Goal: Transaction & Acquisition: Purchase product/service

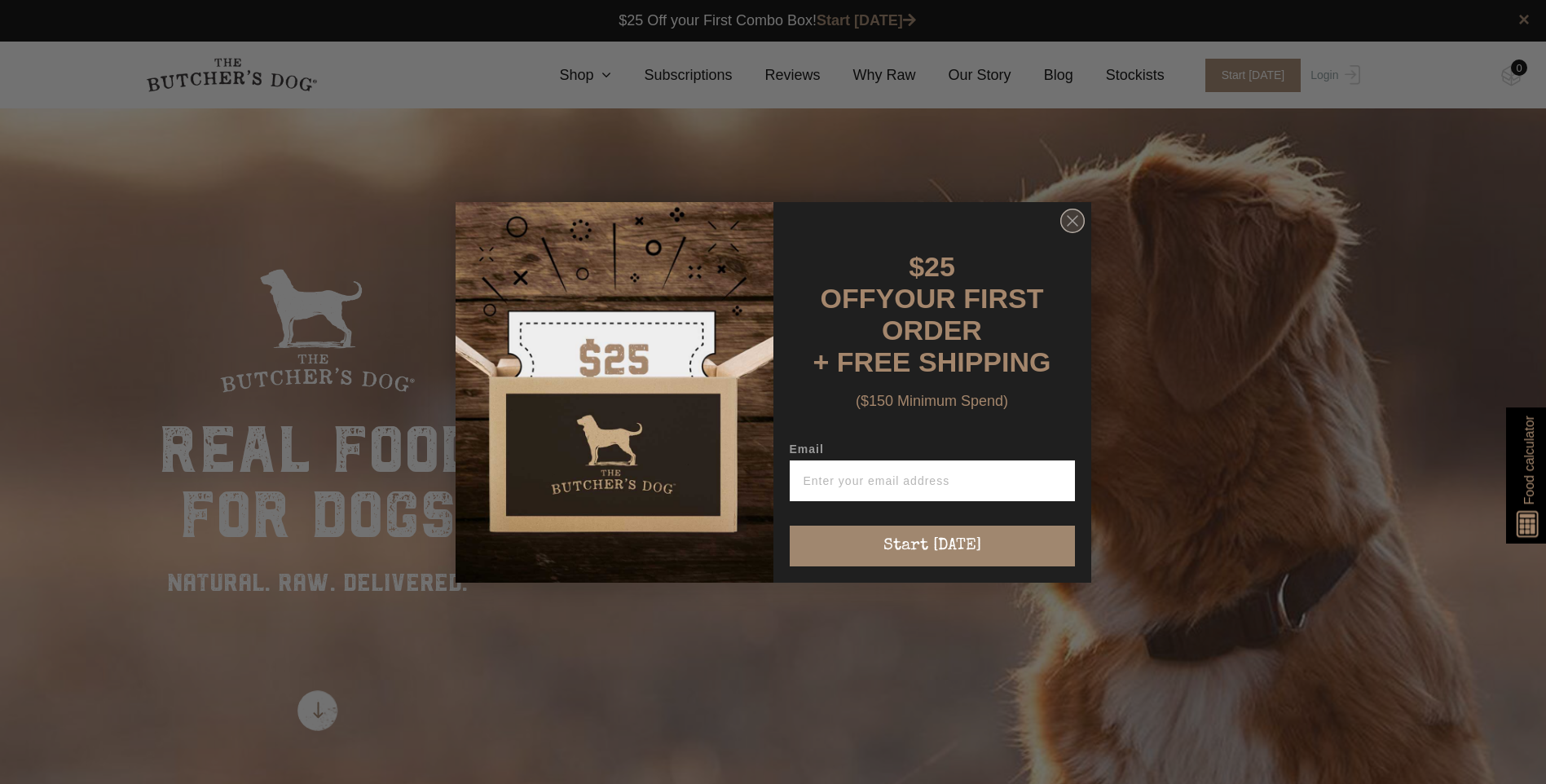
click at [1065, 214] on icon "Close dialog" at bounding box center [1072, 221] width 24 height 24
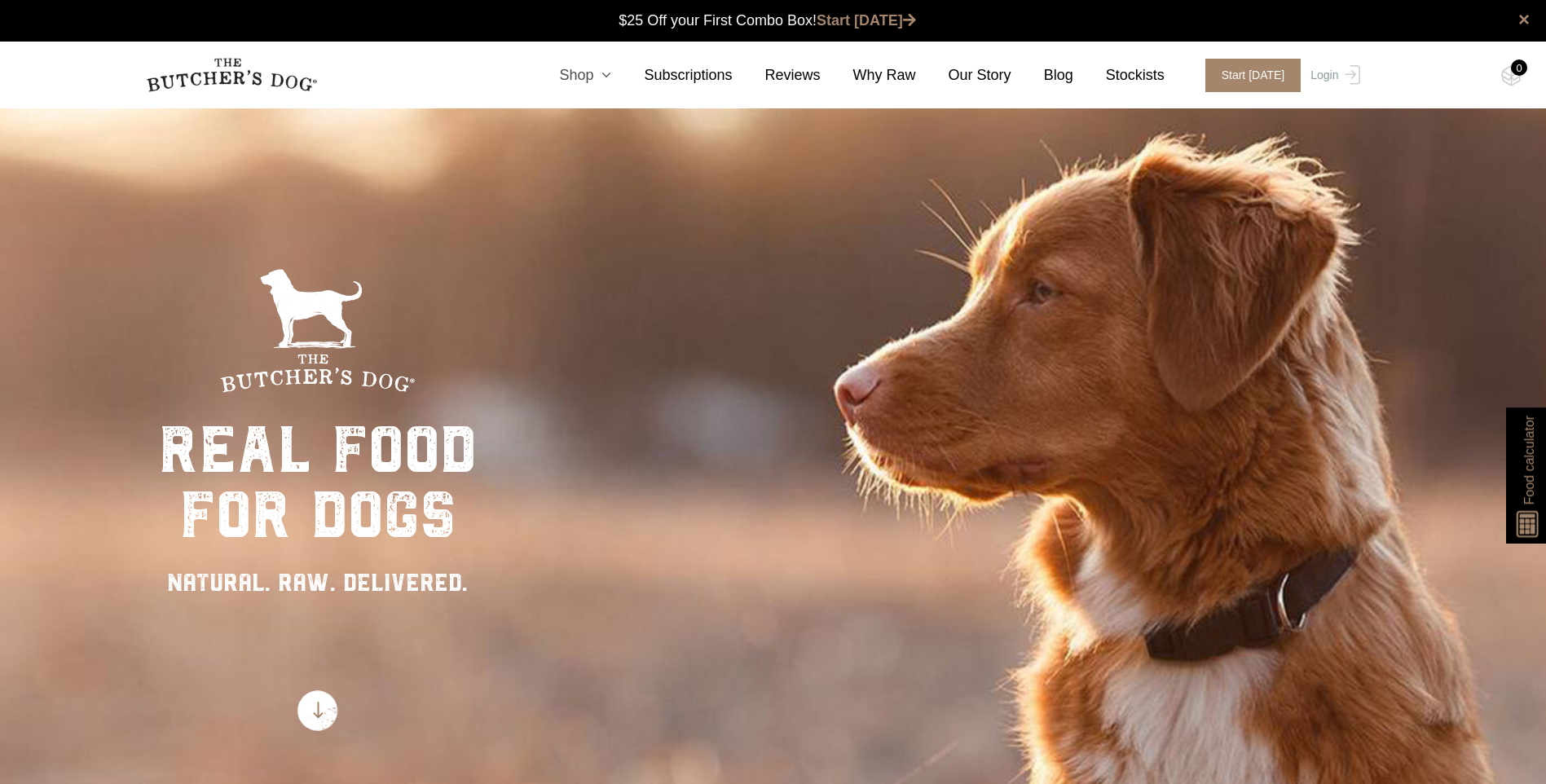
click at [611, 83] on icon at bounding box center [602, 75] width 18 height 15
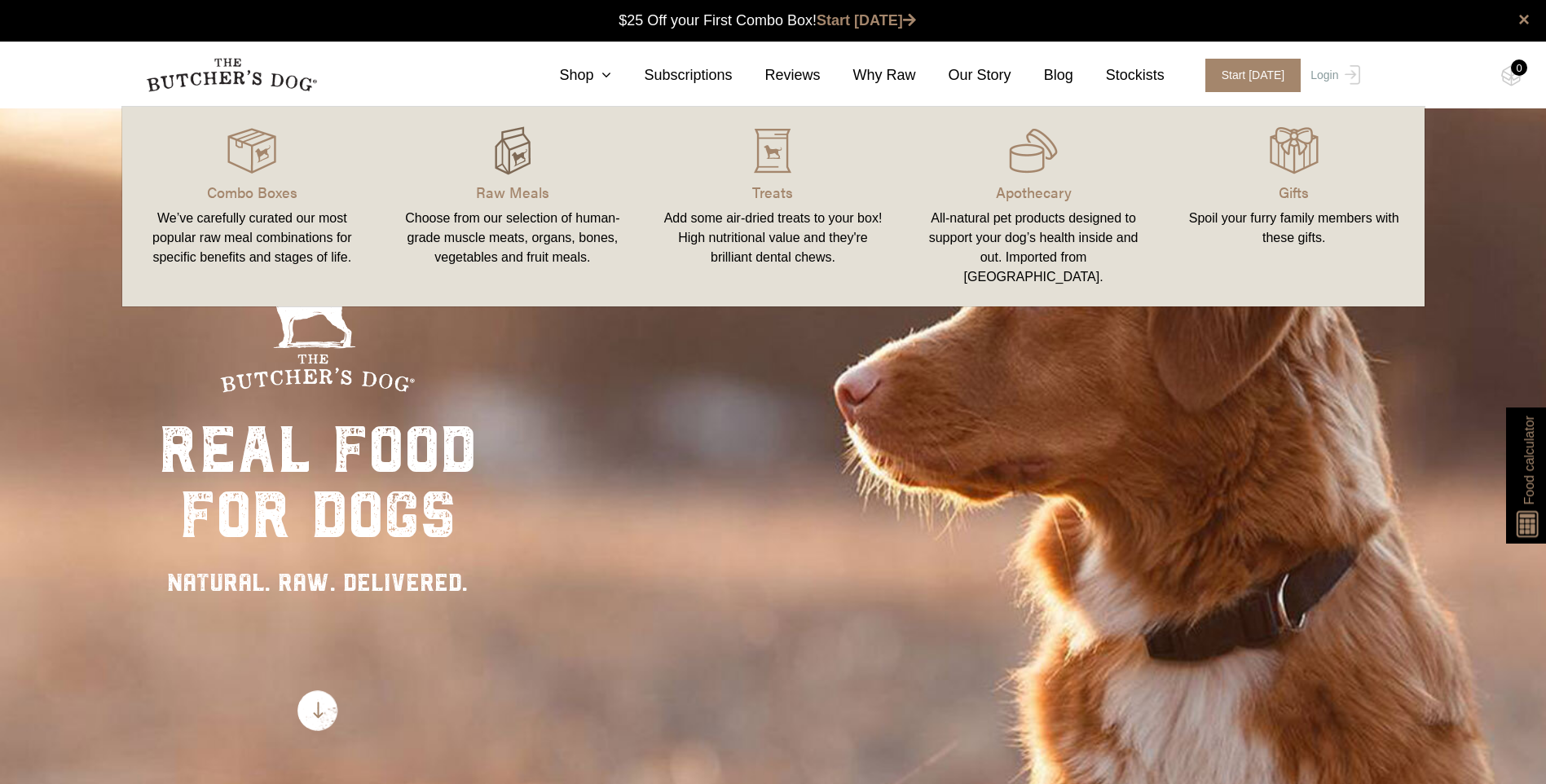
click at [519, 151] on img at bounding box center [512, 150] width 49 height 49
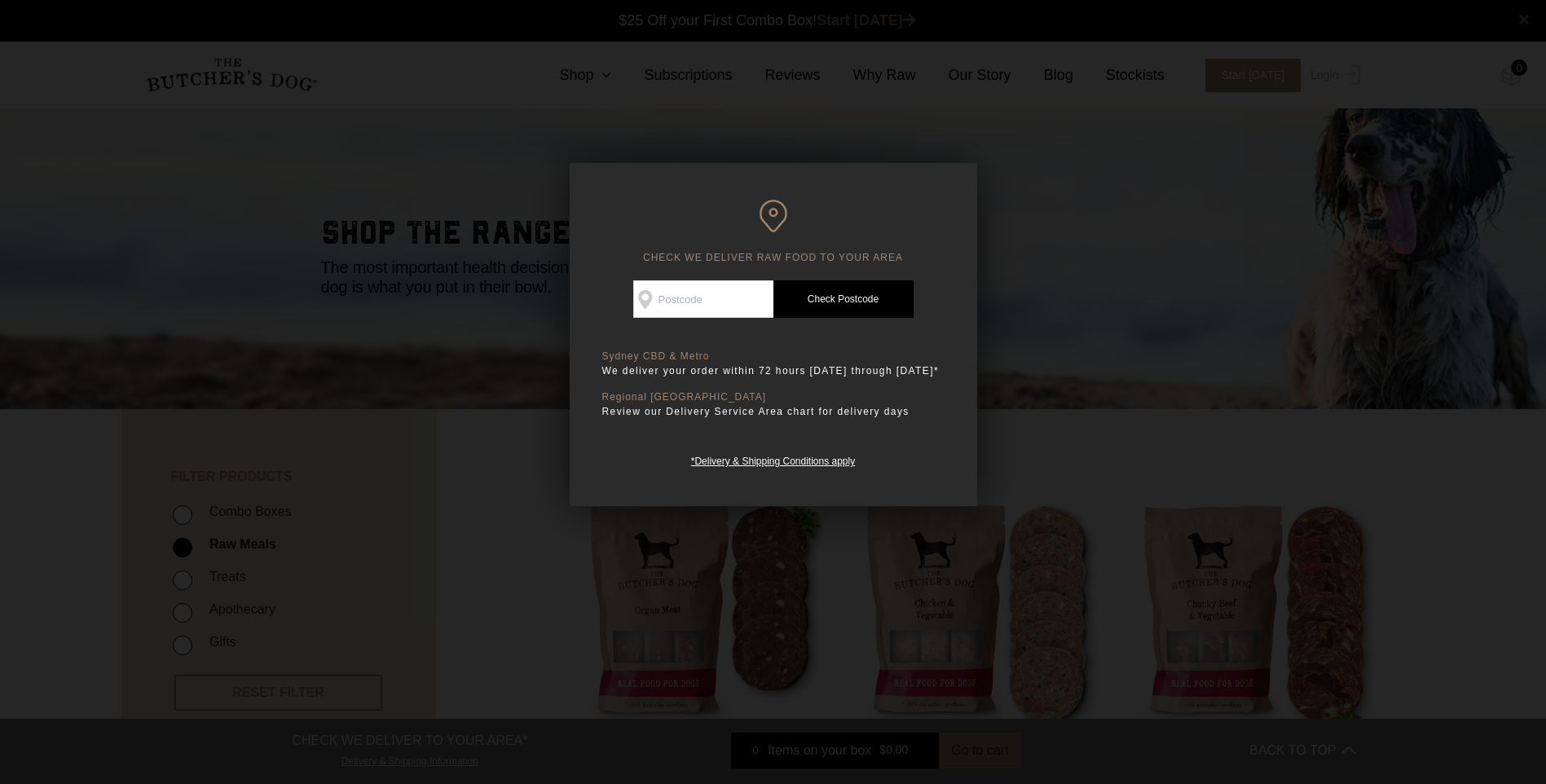
click at [740, 301] on input "Check Availability At" at bounding box center [702, 299] width 140 height 38
type input "2148"
click at [803, 309] on link "Check Postcode" at bounding box center [843, 299] width 140 height 38
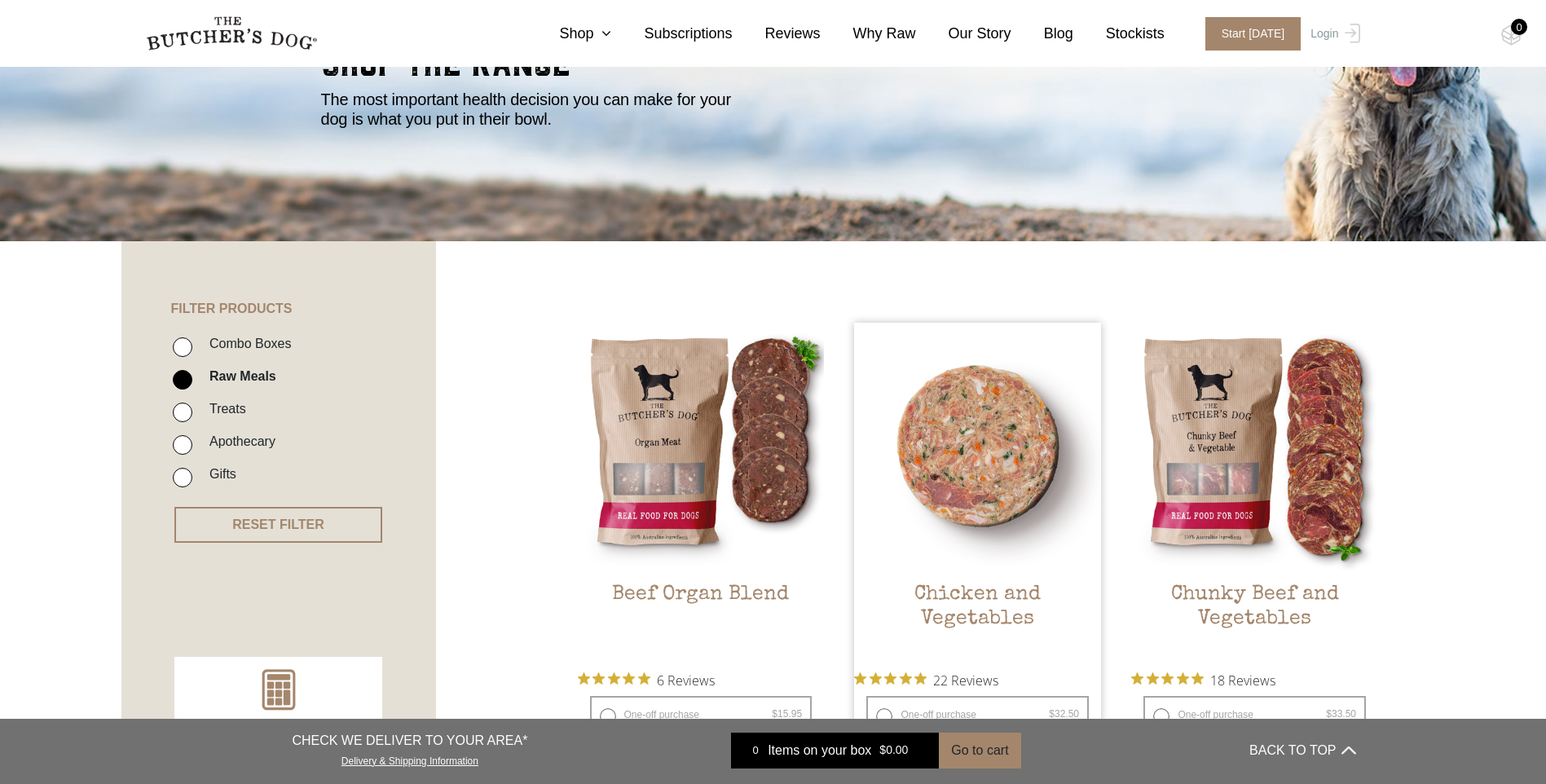
scroll to position [489, 0]
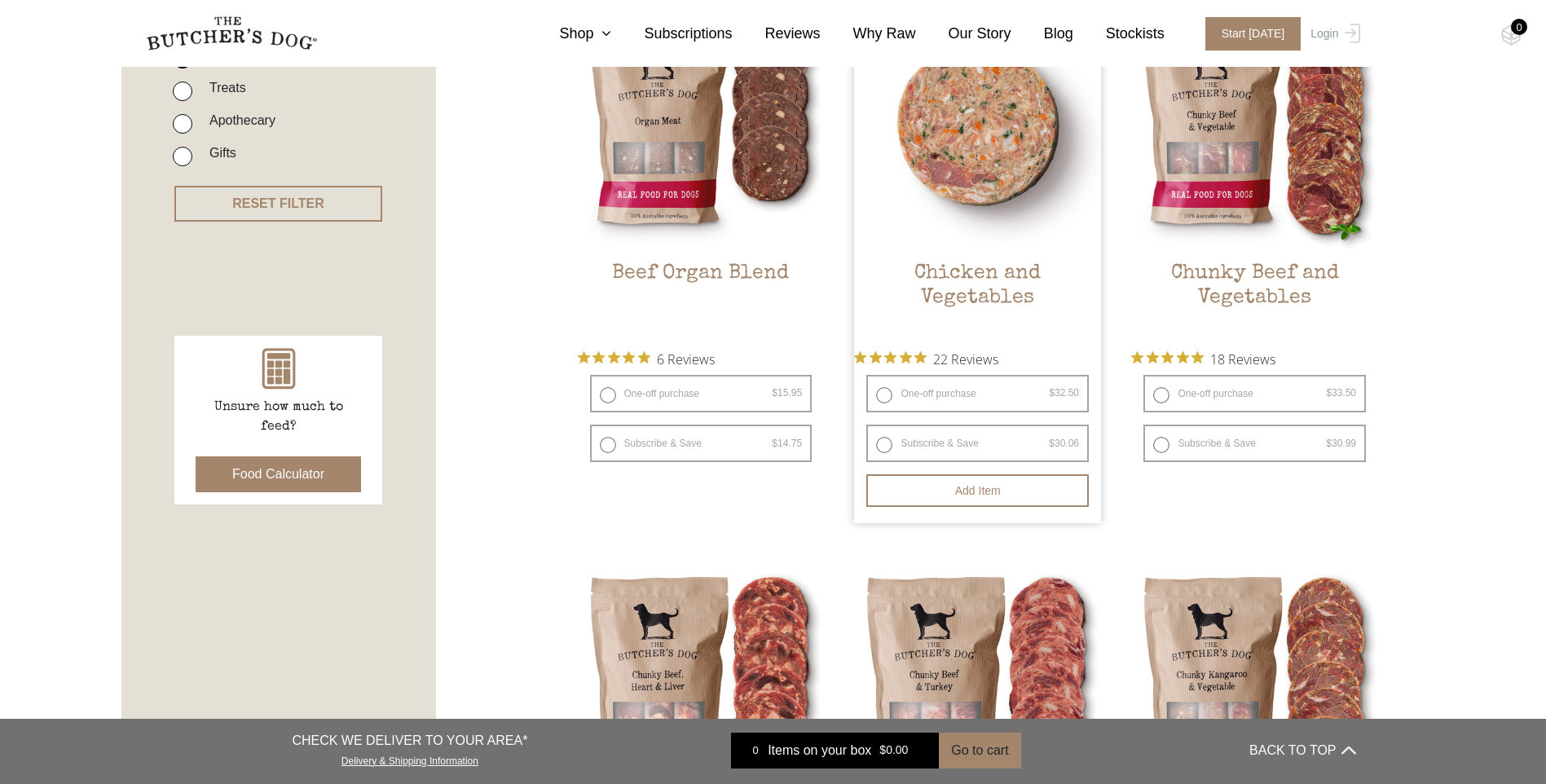
click at [1016, 279] on h2 "Chicken and Vegetables" at bounding box center [977, 299] width 247 height 77
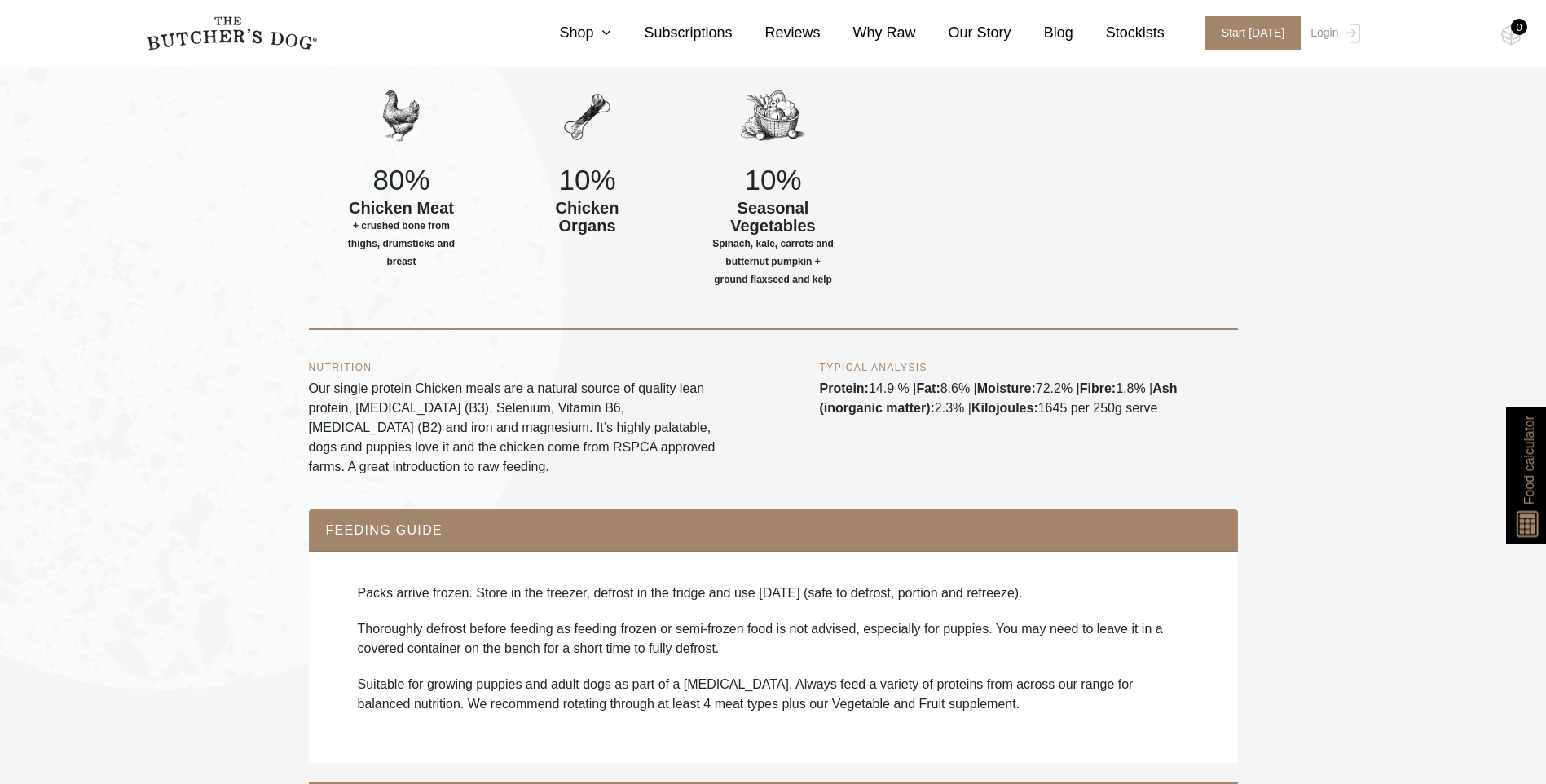
scroll to position [896, 0]
